Goal: Check status

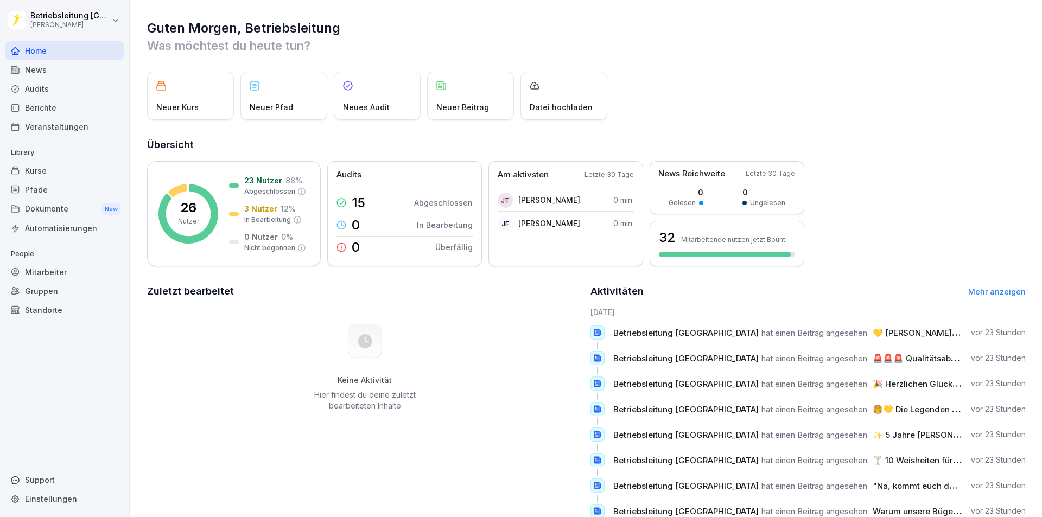
click at [169, 97] on div "Neuer Kurs" at bounding box center [190, 96] width 87 height 48
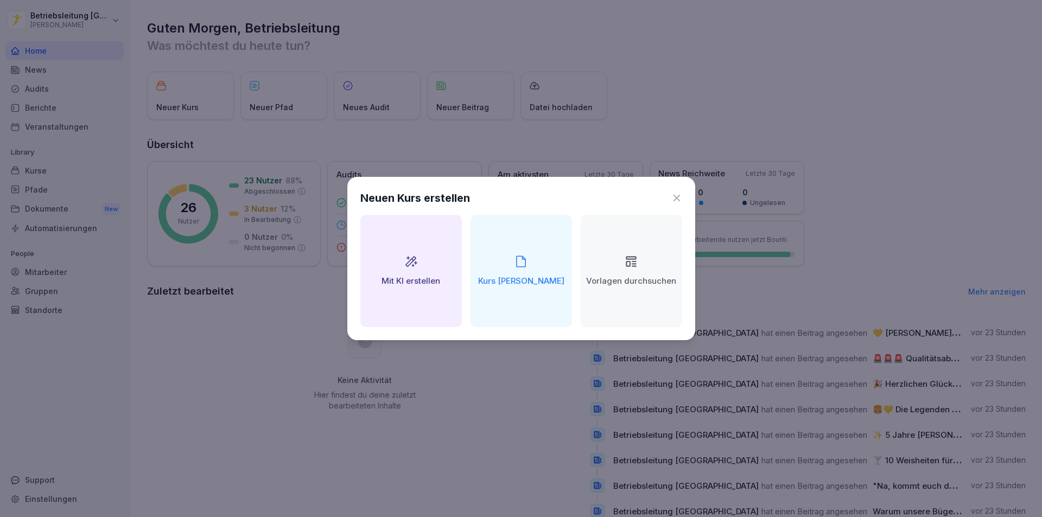
click at [675, 198] on icon at bounding box center [677, 198] width 11 height 11
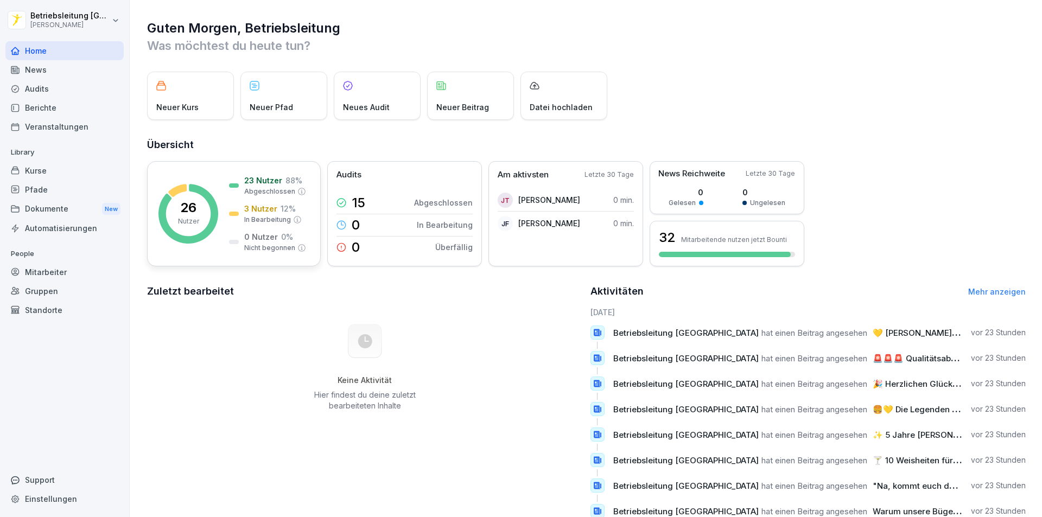
click at [183, 207] on p "26" at bounding box center [188, 207] width 16 height 13
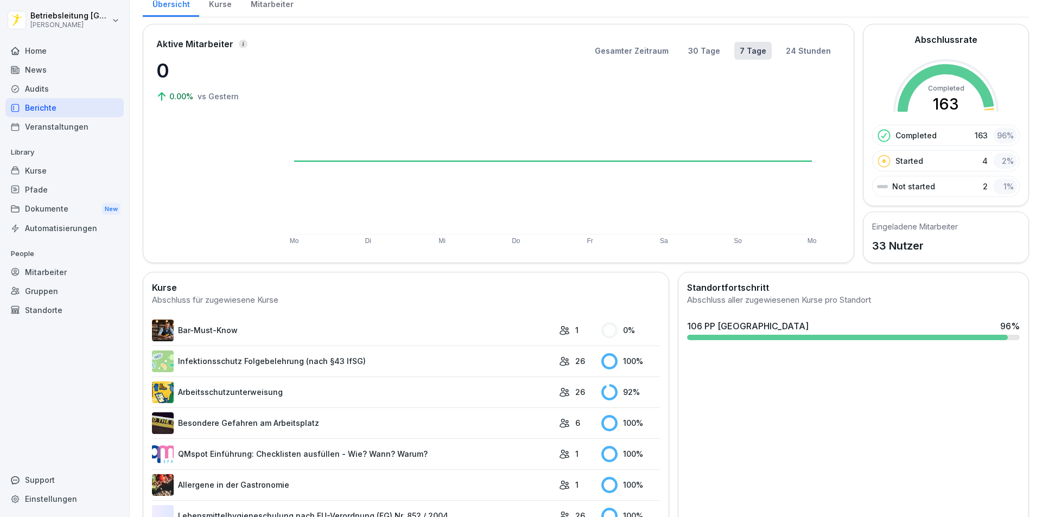
scroll to position [207, 0]
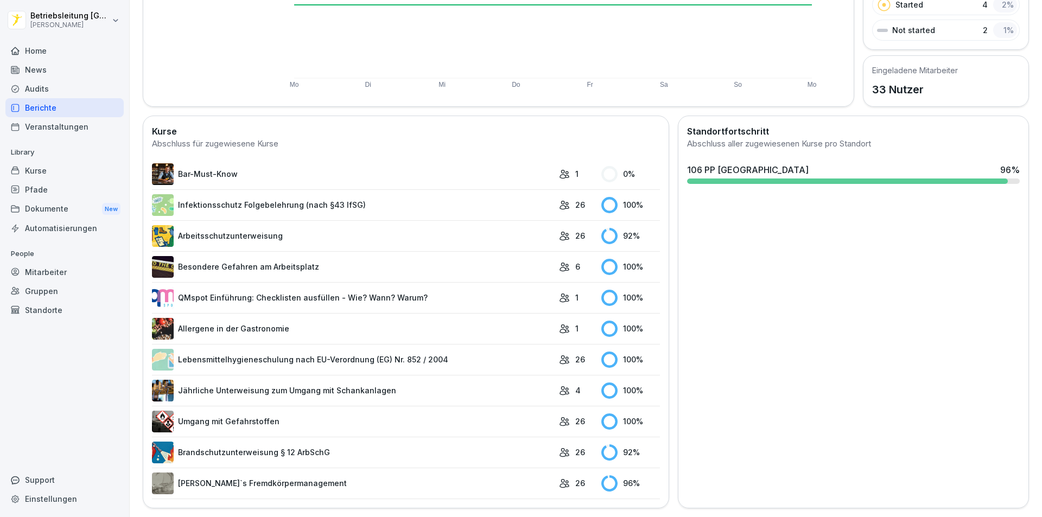
click at [220, 229] on link "Arbeitsschutzunterweisung" at bounding box center [353, 236] width 402 height 22
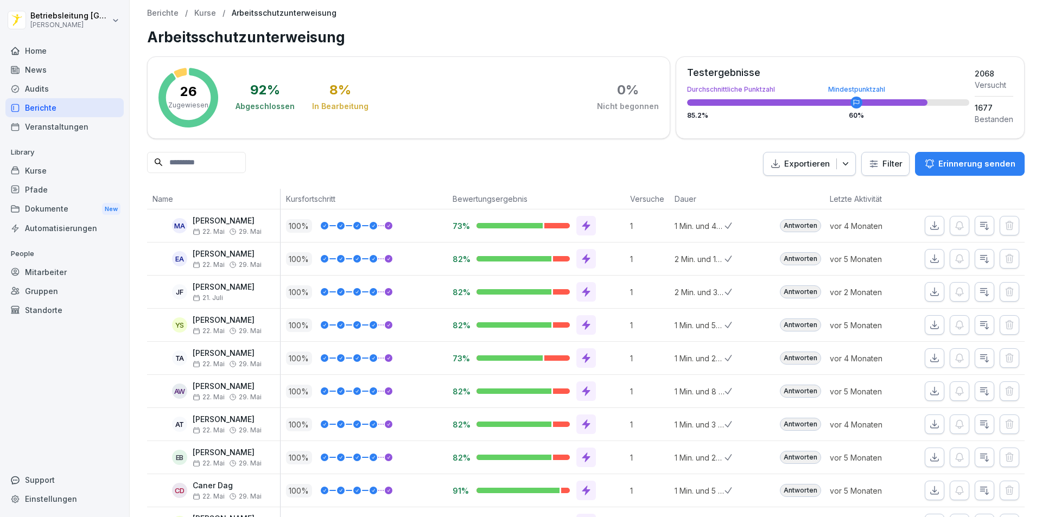
click at [188, 92] on p "26" at bounding box center [188, 91] width 17 height 13
click at [187, 99] on div "26 Zugewiesen" at bounding box center [188, 97] width 40 height 25
click at [159, 13] on p "Berichte" at bounding box center [162, 13] width 31 height 9
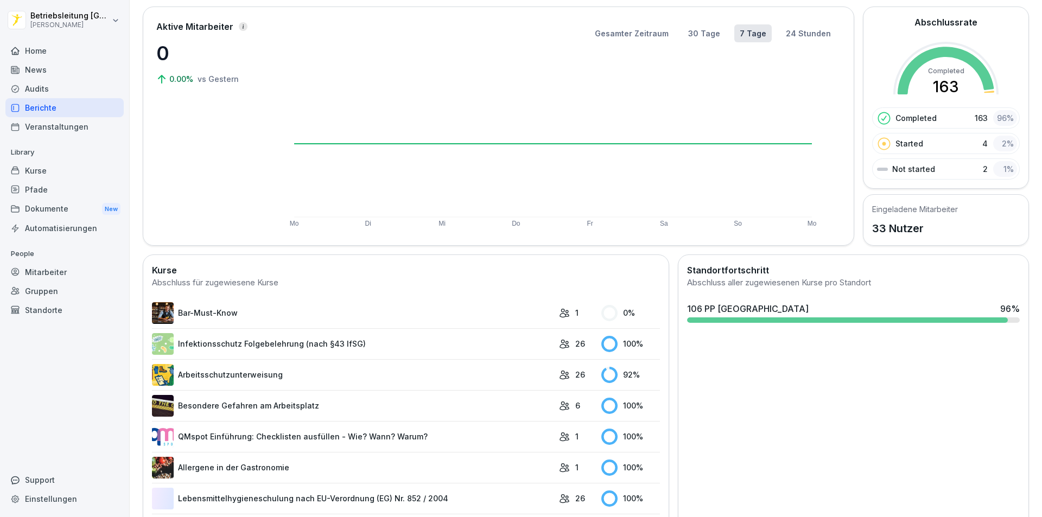
scroll to position [207, 0]
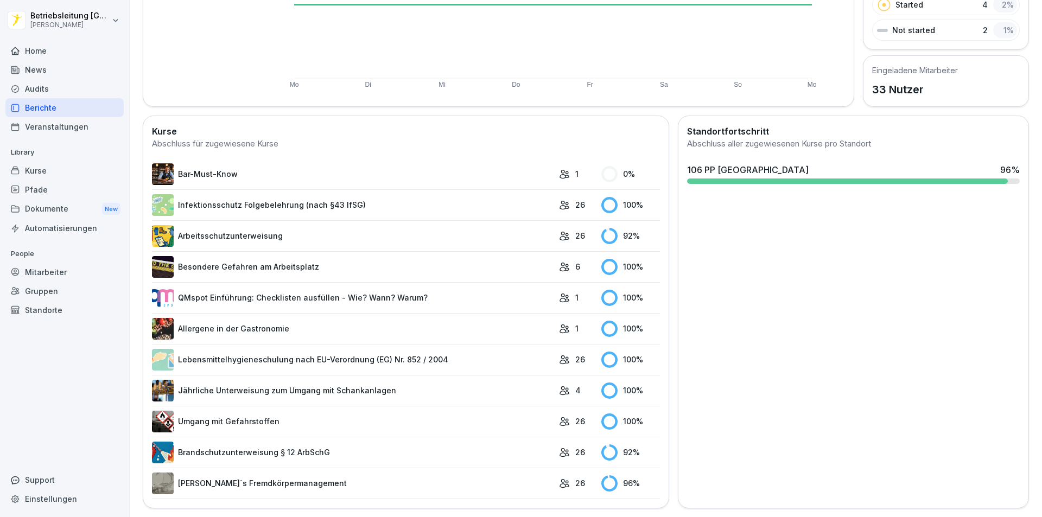
click at [195, 445] on link "Brandschutzunterweisung § 12 ArbSchG" at bounding box center [353, 453] width 402 height 22
